Goal: Transaction & Acquisition: Purchase product/service

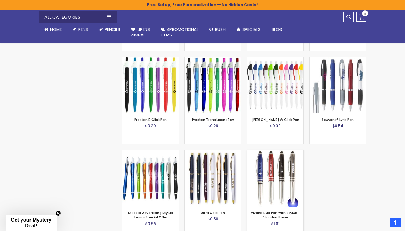
scroll to position [664, 0]
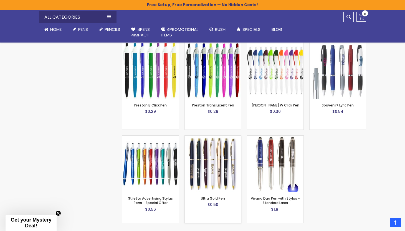
click at [216, 166] on img at bounding box center [213, 163] width 56 height 56
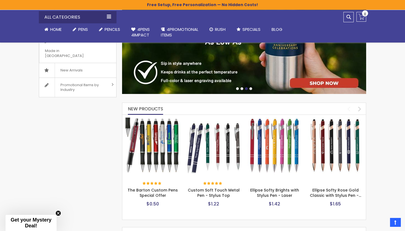
scroll to position [159, 0]
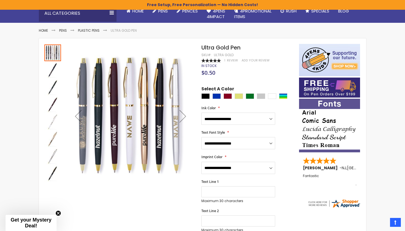
scroll to position [58, 0]
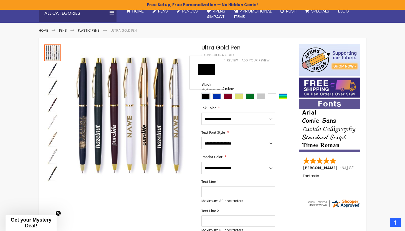
click at [205, 96] on div "Black" at bounding box center [205, 96] width 8 height 6
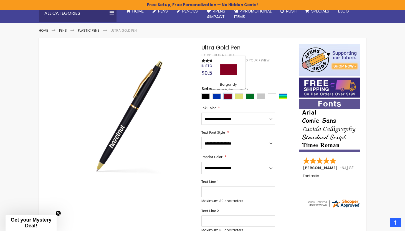
click at [225, 95] on div "Burgundy" at bounding box center [228, 96] width 8 height 6
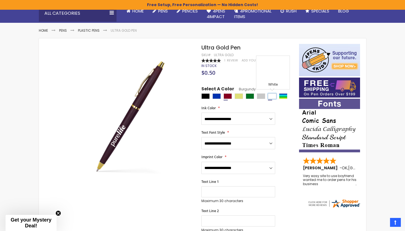
click at [273, 95] on div "White" at bounding box center [272, 96] width 8 height 6
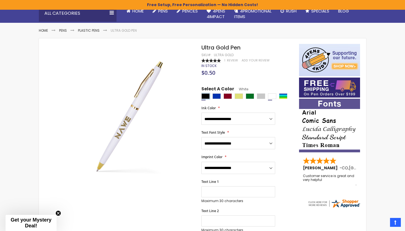
click at [202, 97] on div "Black" at bounding box center [205, 96] width 8 height 6
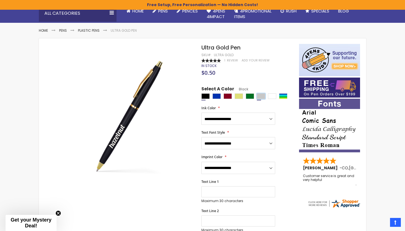
click at [262, 96] on div "Silver" at bounding box center [261, 96] width 8 height 6
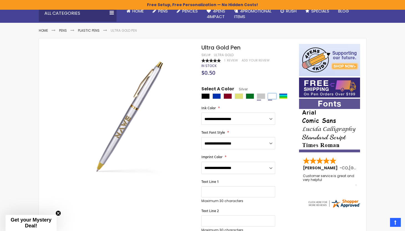
click at [269, 96] on div "White" at bounding box center [272, 96] width 8 height 6
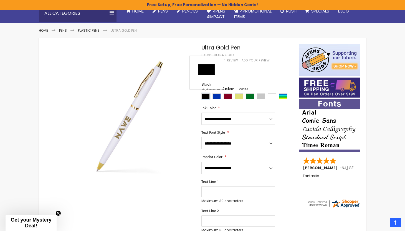
click at [206, 96] on div "Black" at bounding box center [205, 96] width 8 height 6
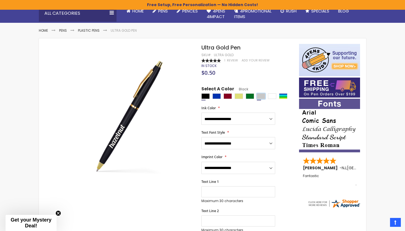
click at [259, 95] on div "Silver" at bounding box center [261, 96] width 8 height 6
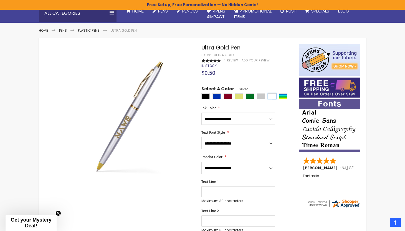
click at [274, 97] on div "White" at bounding box center [272, 96] width 8 height 6
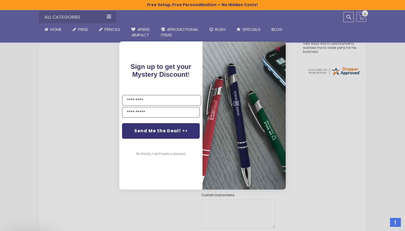
scroll to position [226, 0]
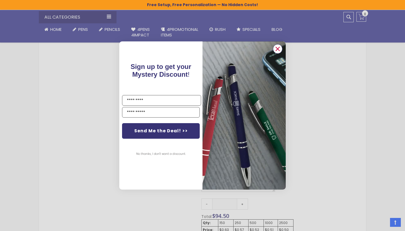
click at [277, 49] on icon "Close dialog" at bounding box center [278, 49] width 4 height 4
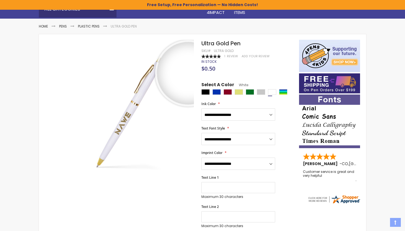
scroll to position [66, 0]
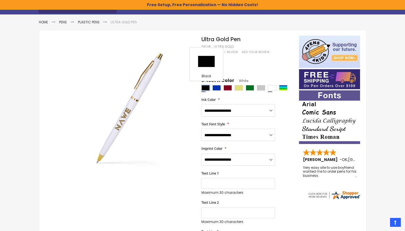
click at [205, 89] on div "Black" at bounding box center [205, 88] width 8 height 6
type input "****"
